Goal: Use online tool/utility: Utilize a website feature to perform a specific function

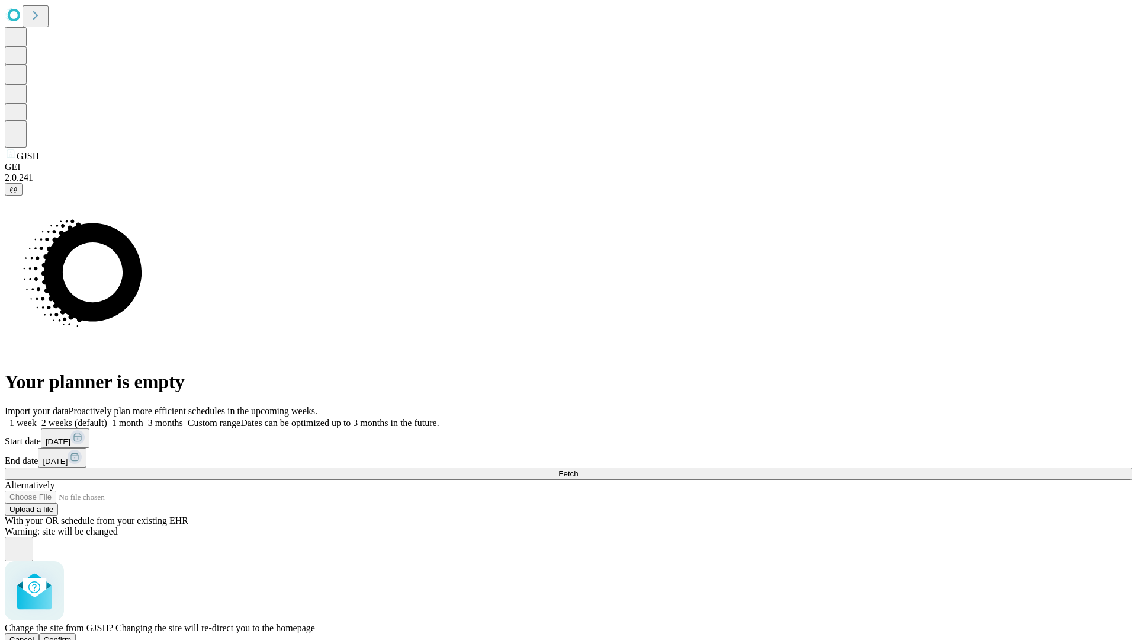
click at [72, 635] on span "Confirm" at bounding box center [58, 639] width 28 height 9
click at [37, 418] on label "1 week" at bounding box center [21, 423] width 32 height 10
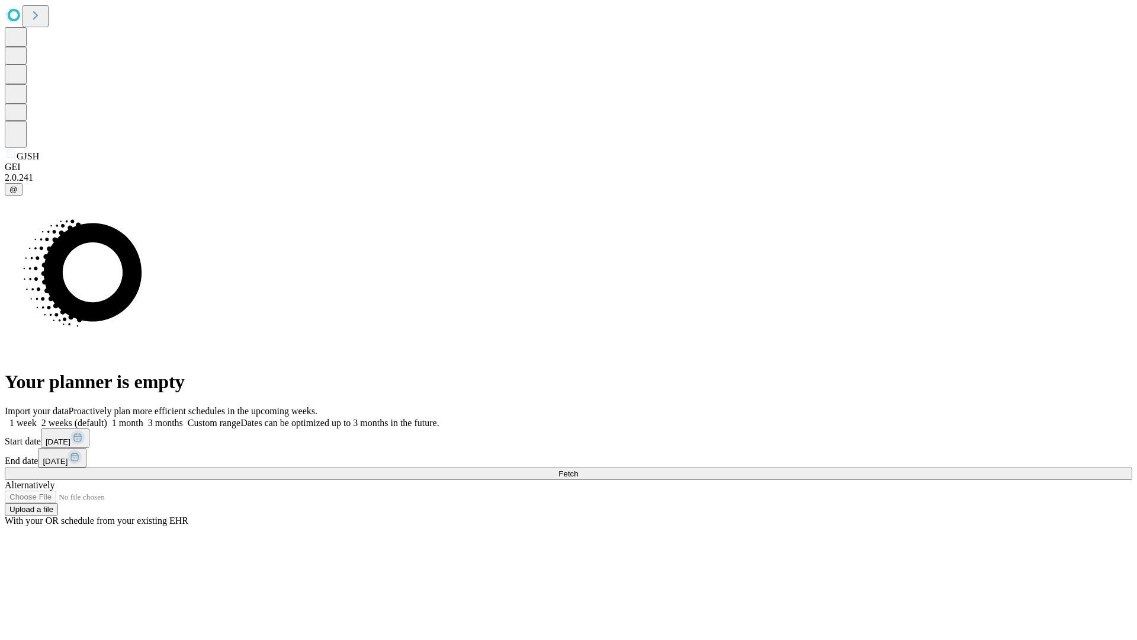
click at [578, 469] on span "Fetch" at bounding box center [569, 473] width 20 height 9
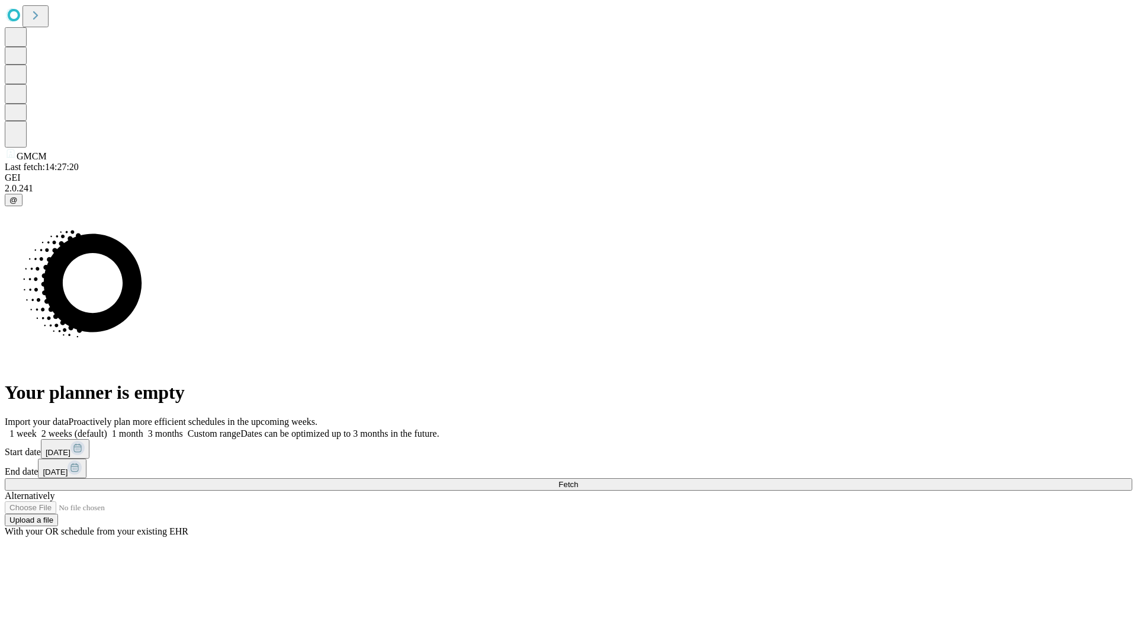
click at [37, 428] on label "1 week" at bounding box center [21, 433] width 32 height 10
click at [578, 480] on span "Fetch" at bounding box center [569, 484] width 20 height 9
click at [37, 428] on label "1 week" at bounding box center [21, 433] width 32 height 10
click at [578, 480] on span "Fetch" at bounding box center [569, 484] width 20 height 9
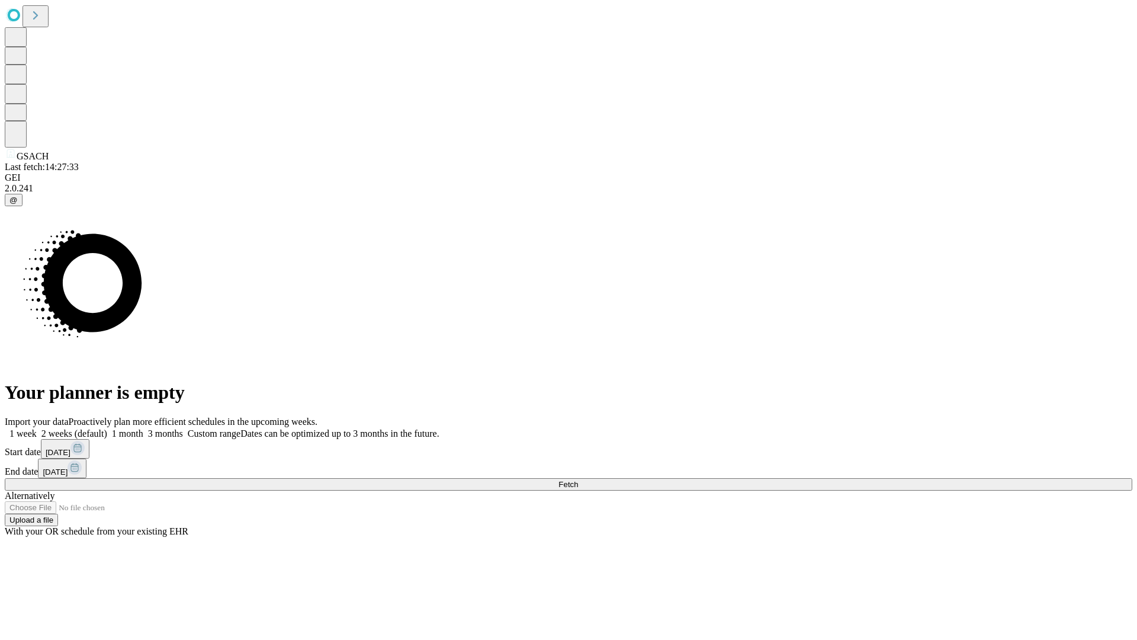
click at [37, 428] on label "1 week" at bounding box center [21, 433] width 32 height 10
click at [578, 480] on span "Fetch" at bounding box center [569, 484] width 20 height 9
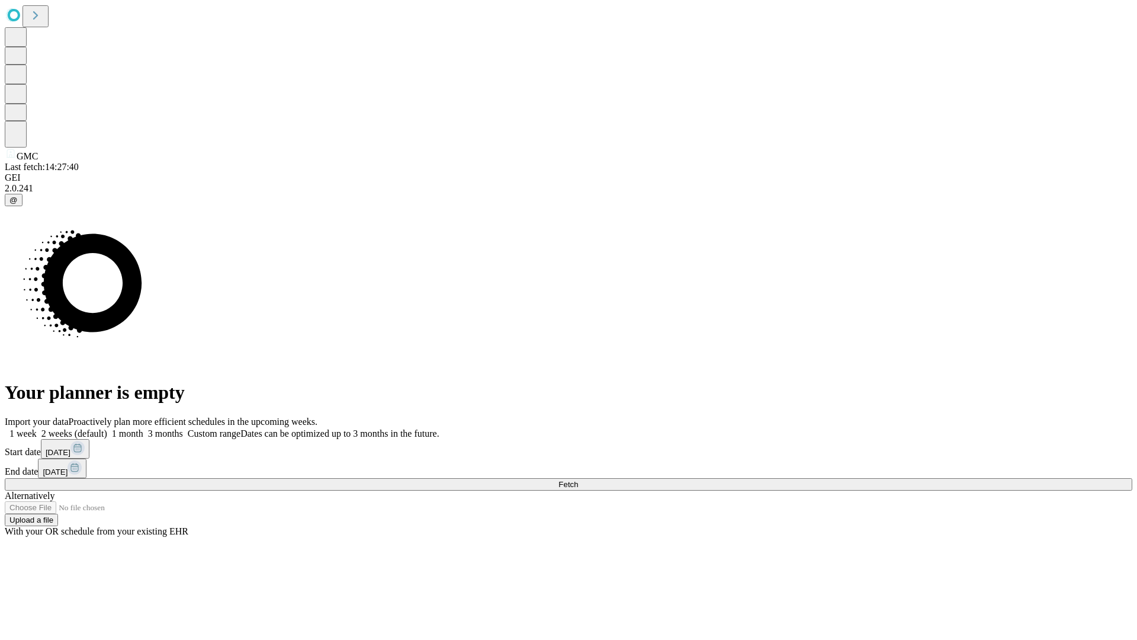
click at [37, 428] on label "1 week" at bounding box center [21, 433] width 32 height 10
click at [578, 480] on span "Fetch" at bounding box center [569, 484] width 20 height 9
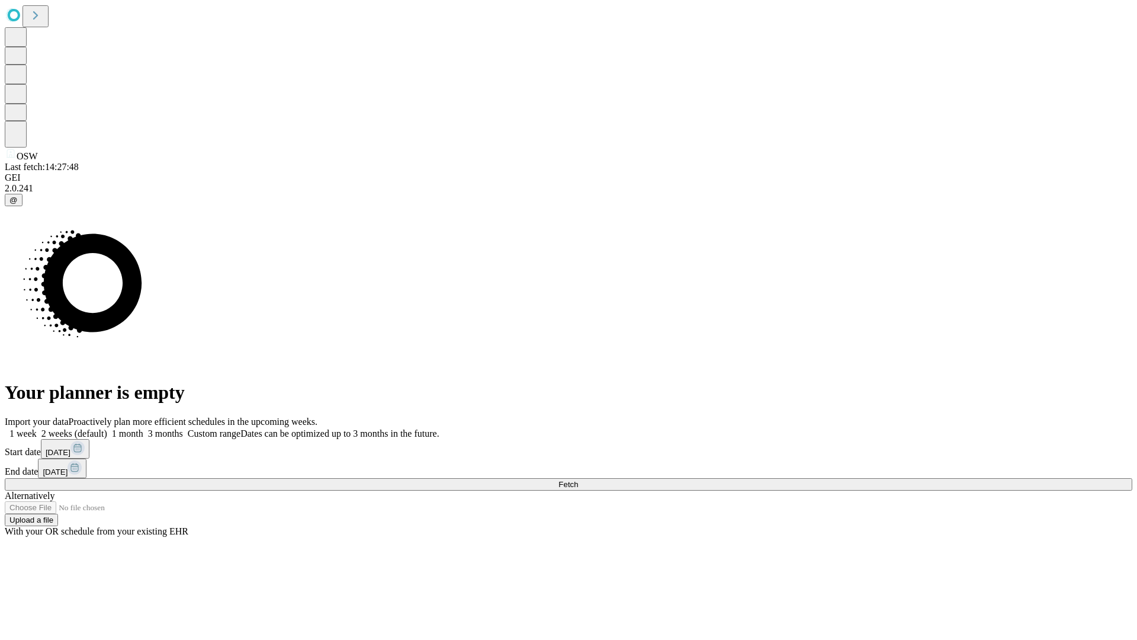
click at [37, 428] on label "1 week" at bounding box center [21, 433] width 32 height 10
click at [578, 480] on span "Fetch" at bounding box center [569, 484] width 20 height 9
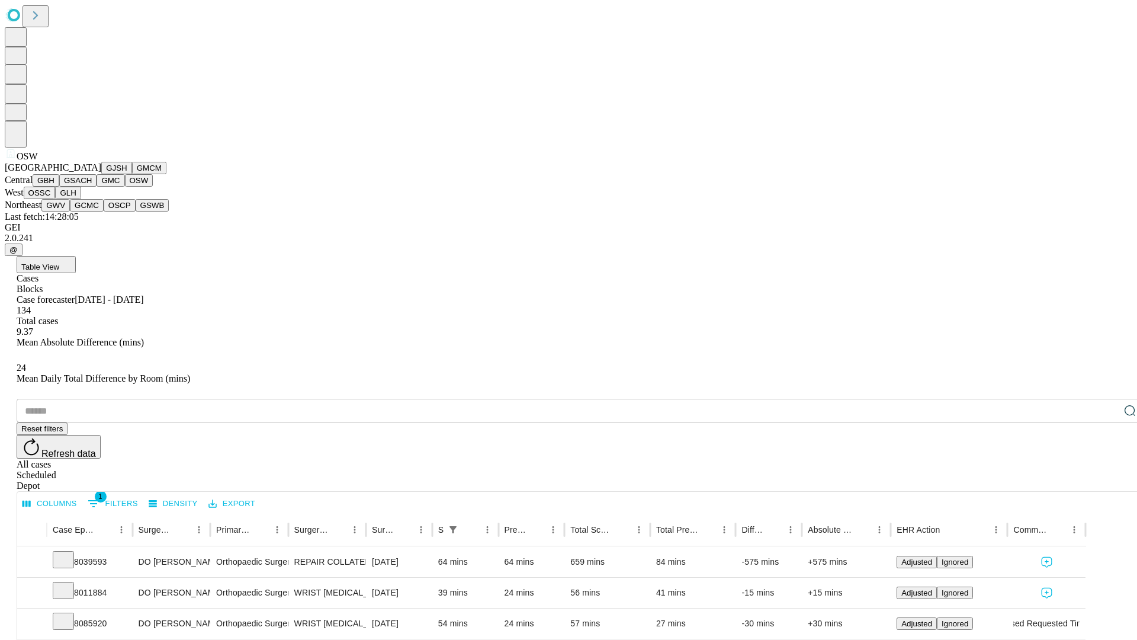
click at [56, 199] on button "OSSC" at bounding box center [40, 193] width 32 height 12
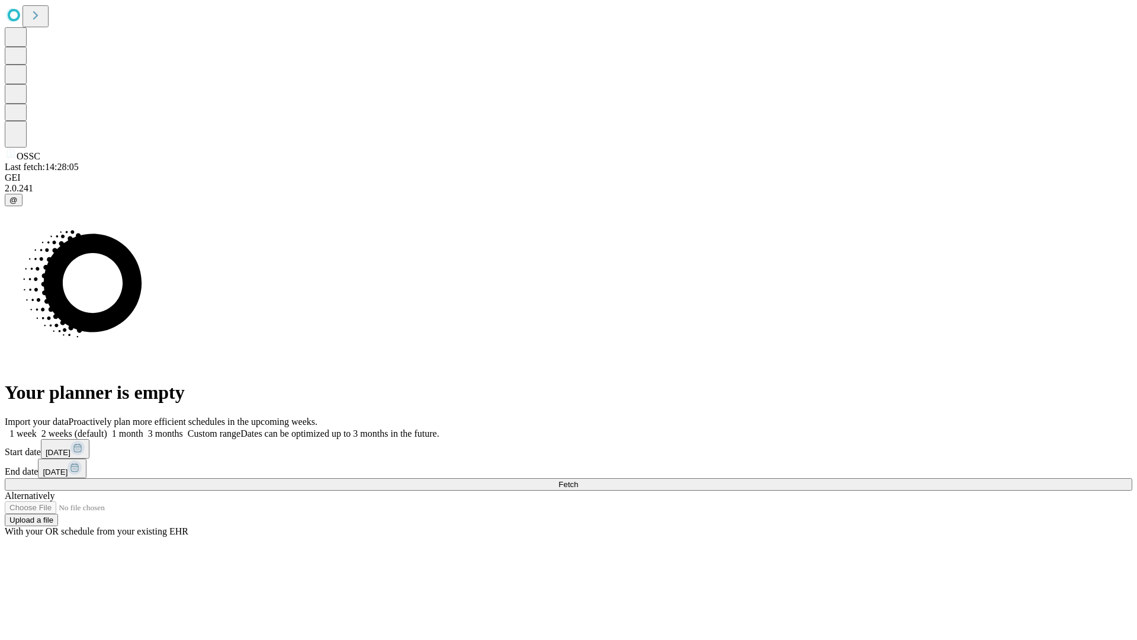
click at [37, 428] on label "1 week" at bounding box center [21, 433] width 32 height 10
click at [578, 480] on span "Fetch" at bounding box center [569, 484] width 20 height 9
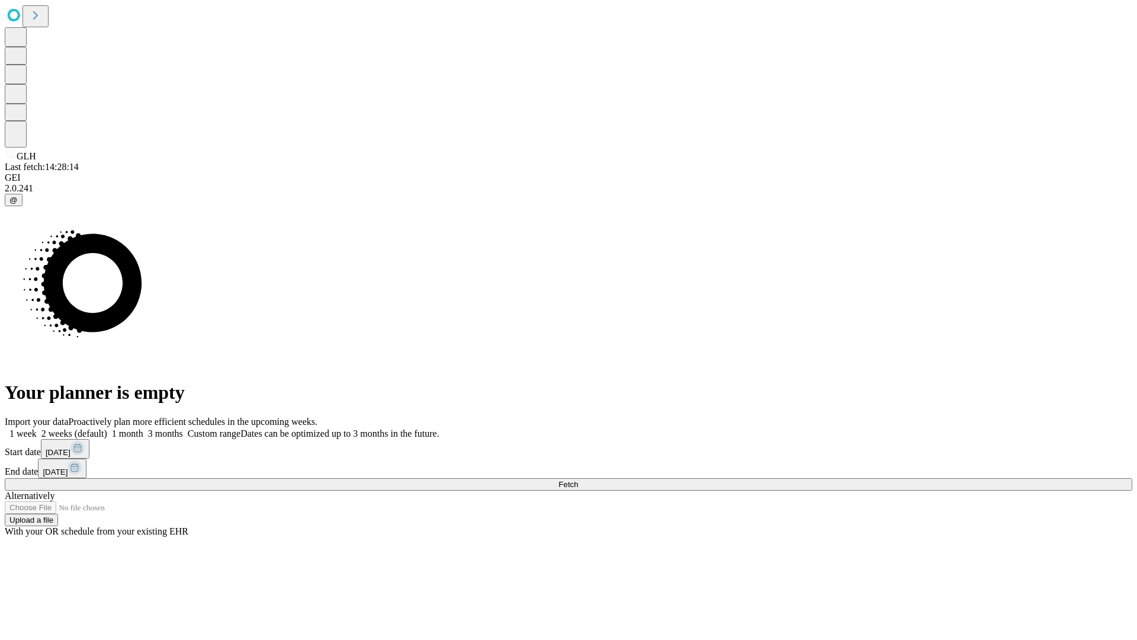
click at [578, 480] on span "Fetch" at bounding box center [569, 484] width 20 height 9
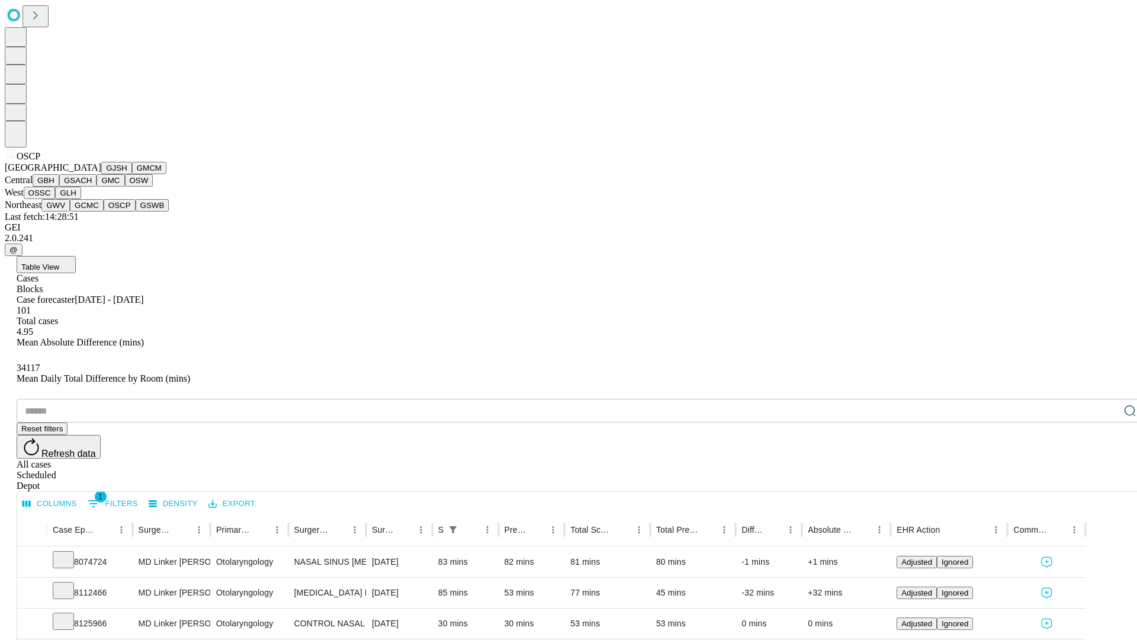
click at [136, 211] on button "GSWB" at bounding box center [153, 205] width 34 height 12
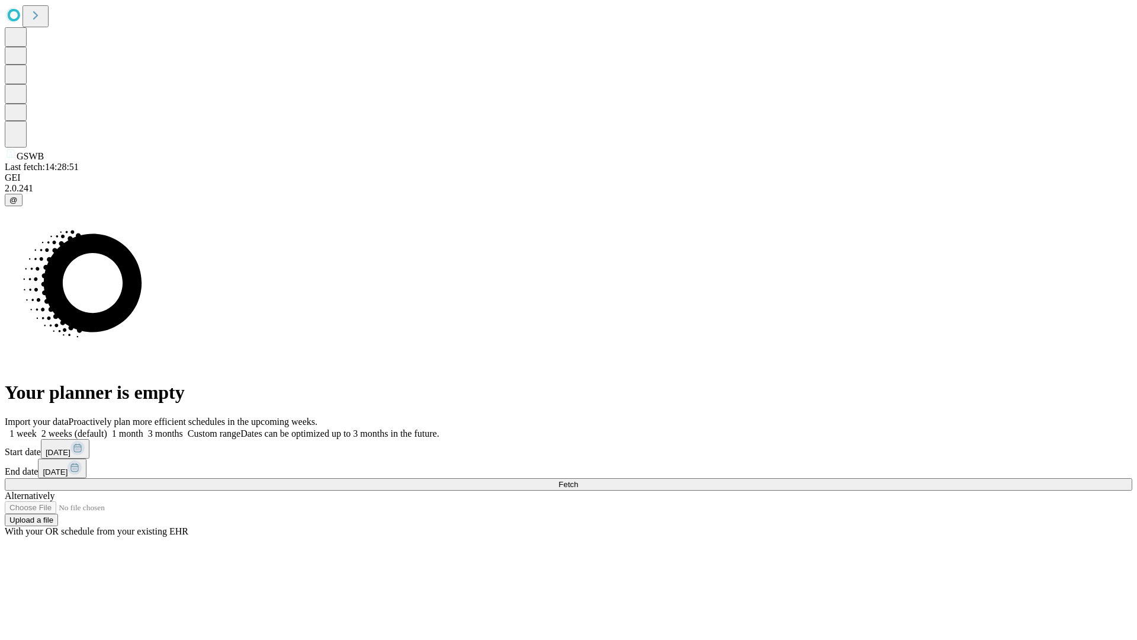
click at [578, 480] on span "Fetch" at bounding box center [569, 484] width 20 height 9
